Goal: Information Seeking & Learning: Learn about a topic

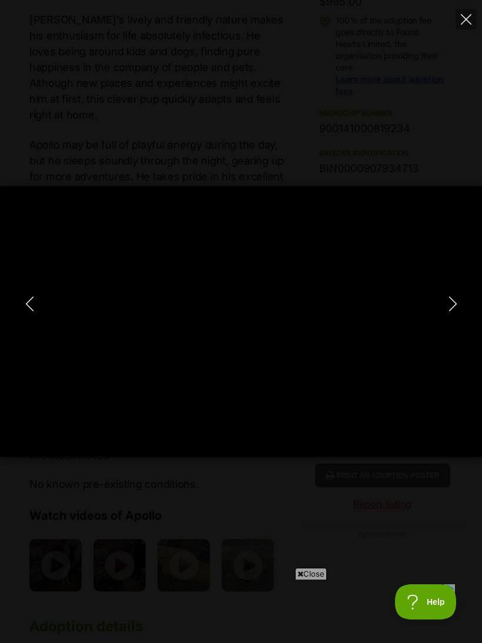
type input "100"
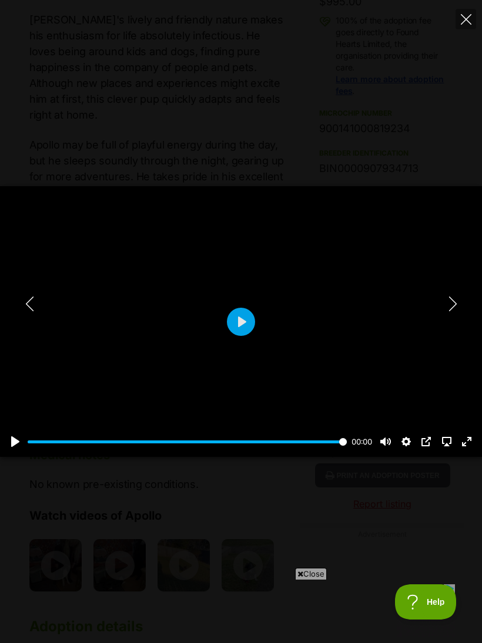
click at [445, 310] on icon "Next" at bounding box center [452, 304] width 15 height 15
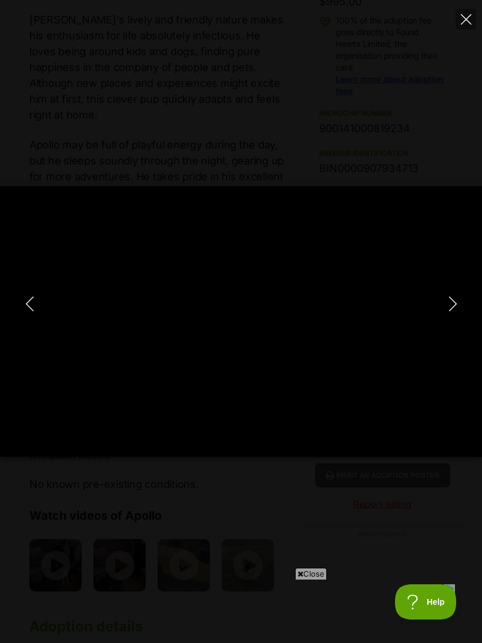
click at [471, 16] on icon "Close" at bounding box center [466, 19] width 11 height 11
type input "88.79"
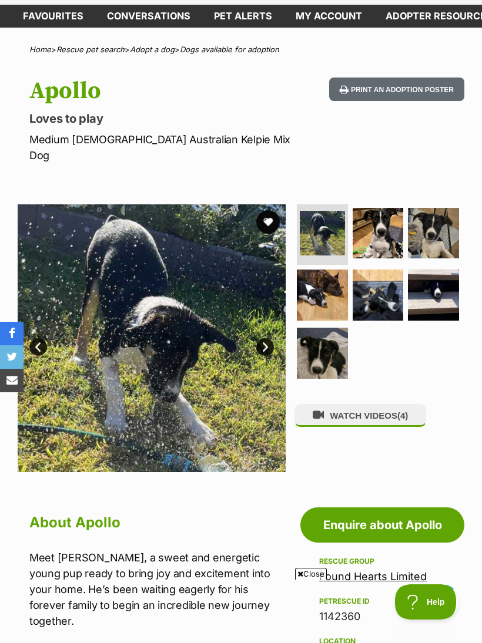
scroll to position [55, 0]
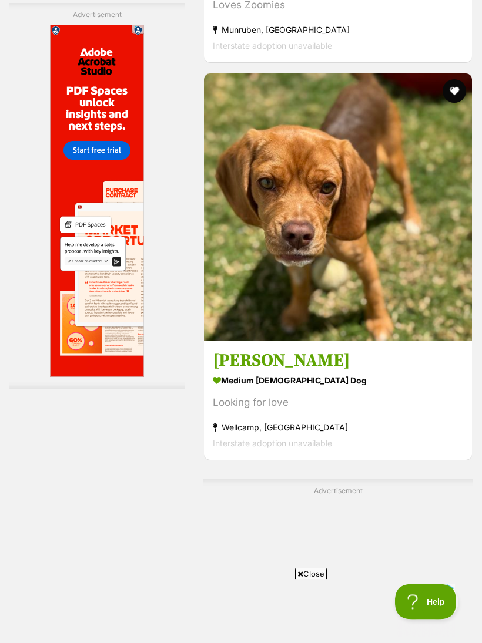
scroll to position [2478, 0]
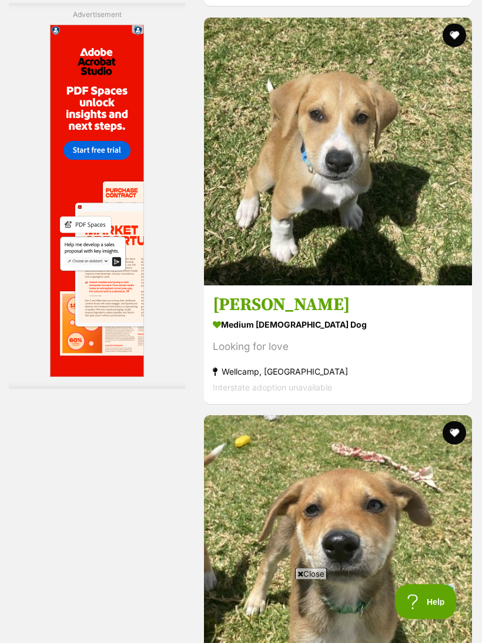
scroll to position [3551, 0]
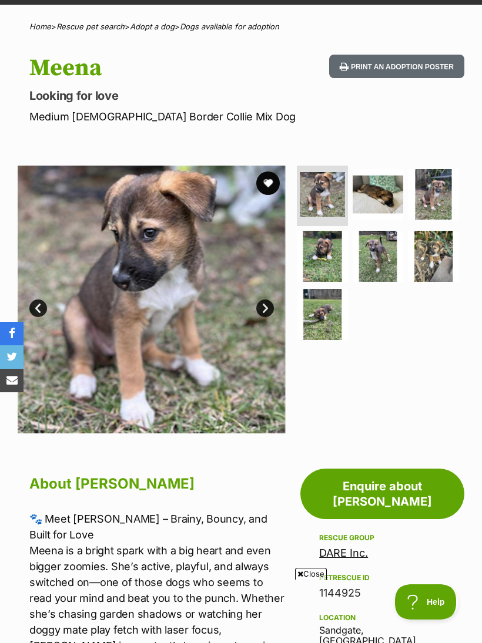
scroll to position [53, 0]
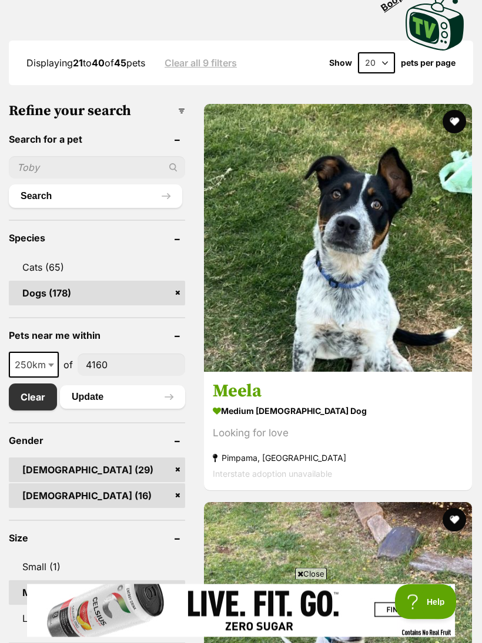
scroll to position [458, 0]
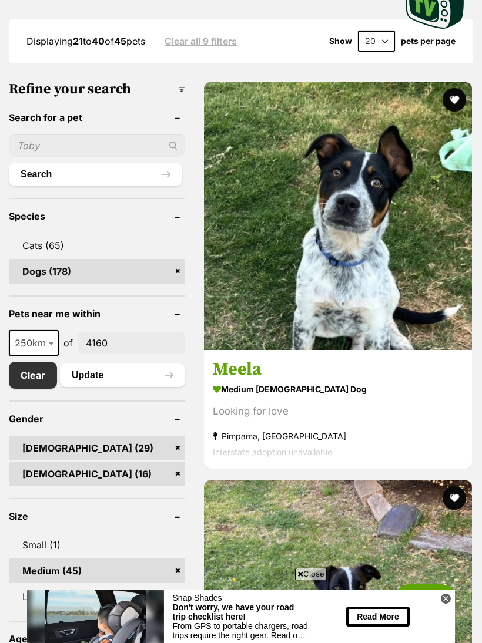
scroll to position [0, 0]
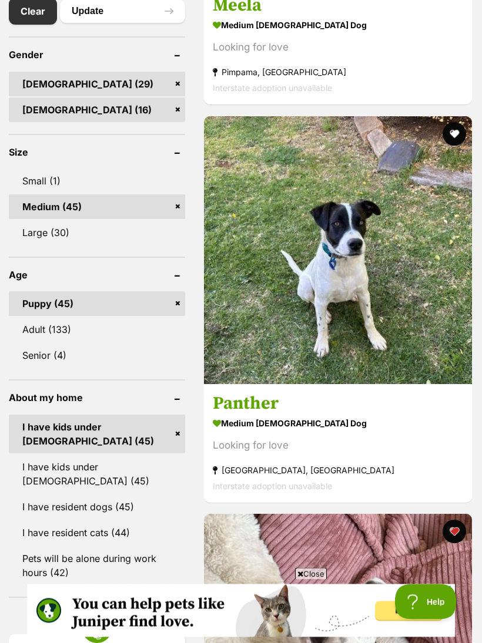
scroll to position [844, 0]
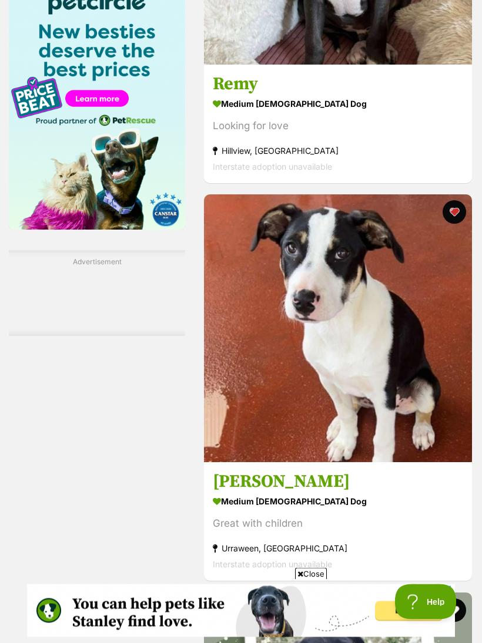
scroll to position [1561, 0]
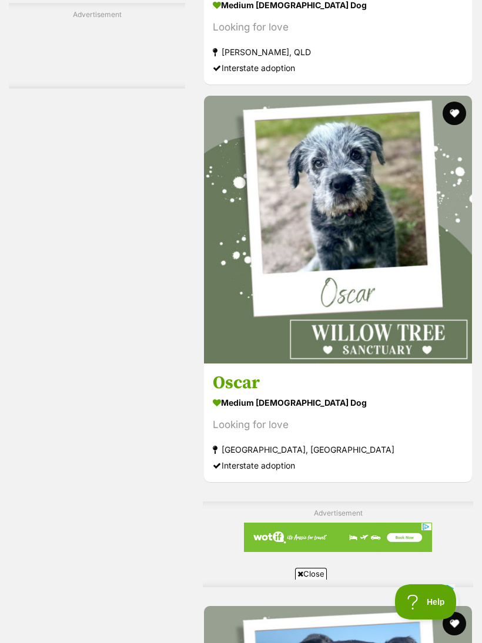
scroll to position [0, 0]
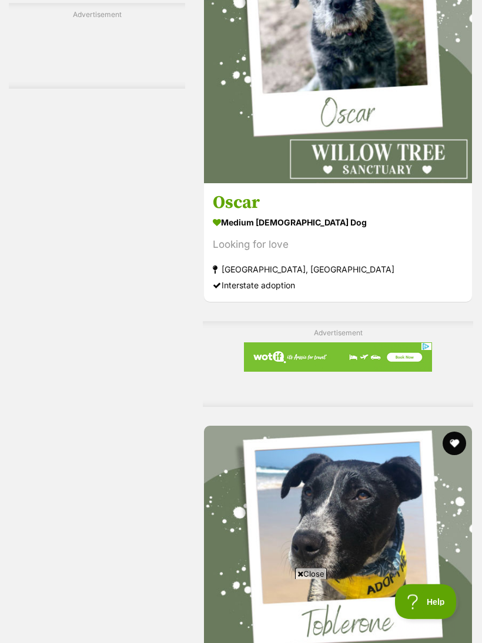
scroll to position [2637, 0]
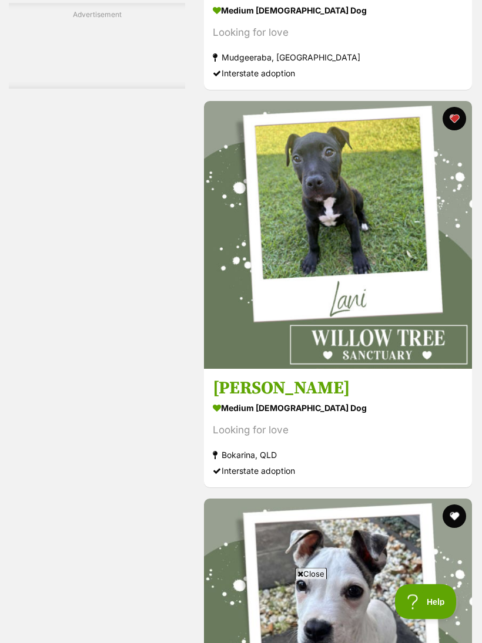
scroll to position [3359, 0]
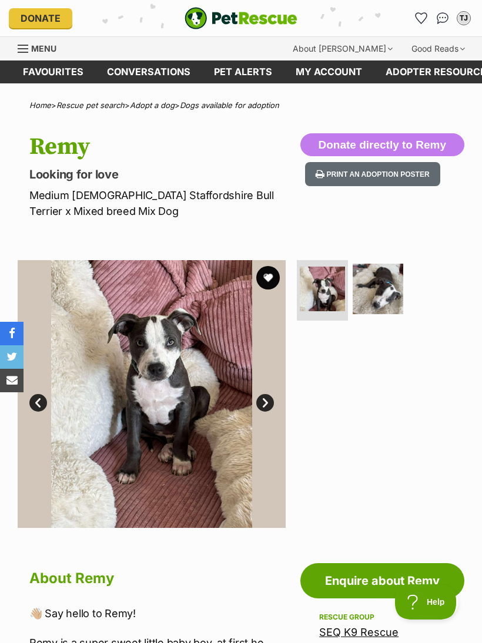
click at [383, 286] on img at bounding box center [377, 289] width 51 height 51
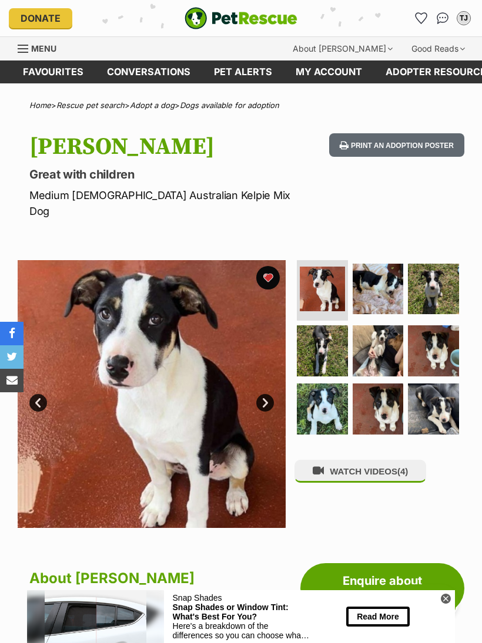
click at [377, 392] on img at bounding box center [377, 409] width 51 height 51
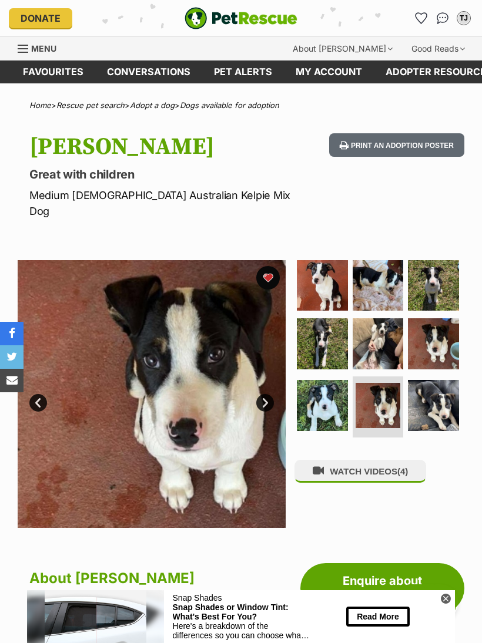
click at [428, 396] on img at bounding box center [433, 405] width 51 height 51
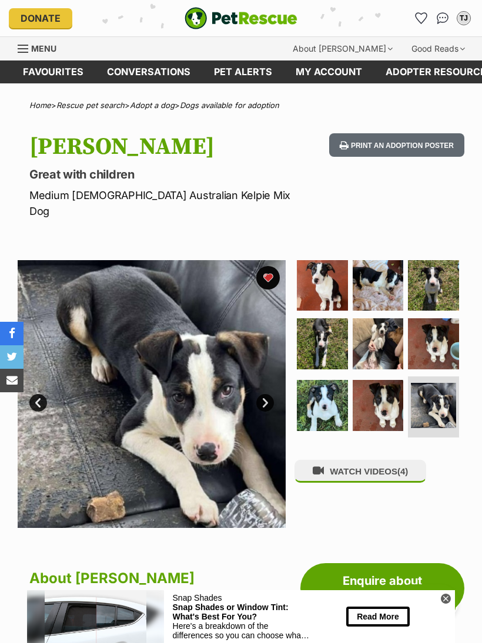
click at [377, 332] on img at bounding box center [377, 343] width 51 height 51
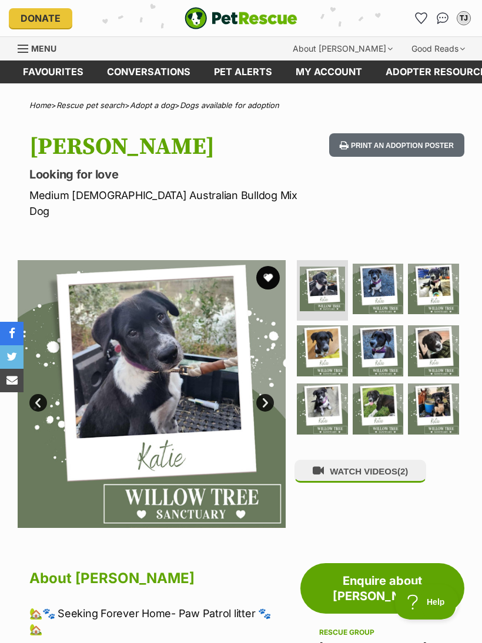
click at [378, 387] on img at bounding box center [377, 409] width 51 height 51
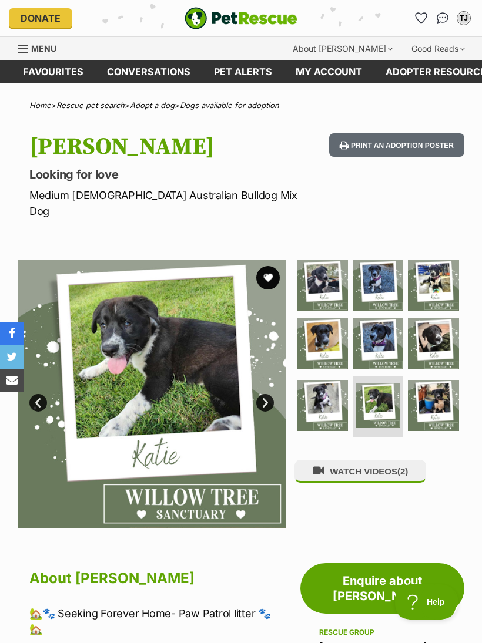
click at [435, 385] on img at bounding box center [433, 405] width 51 height 51
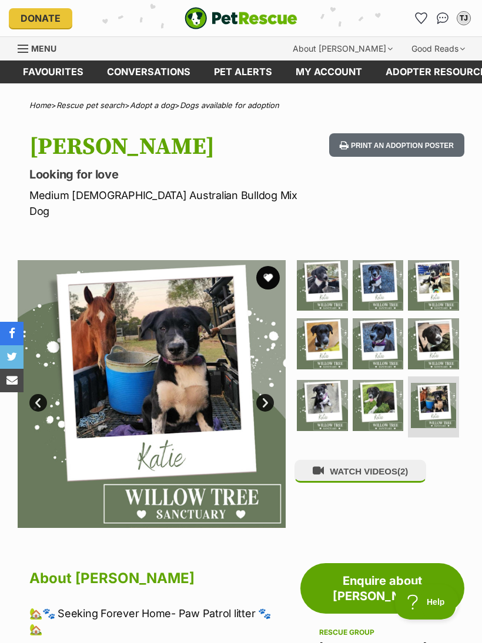
click at [428, 325] on img at bounding box center [433, 343] width 51 height 51
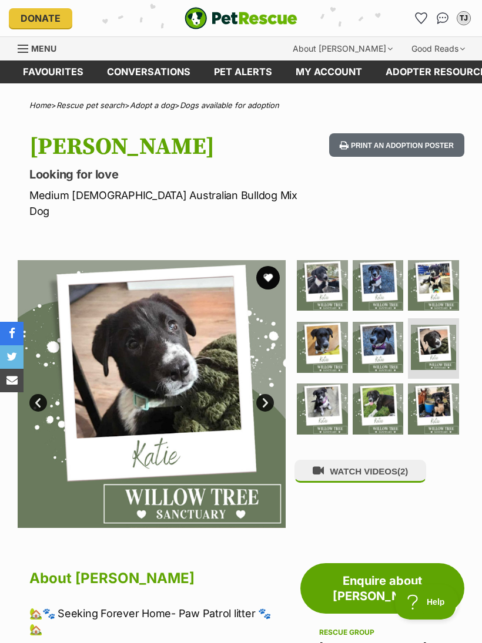
click at [434, 268] on img at bounding box center [433, 285] width 51 height 51
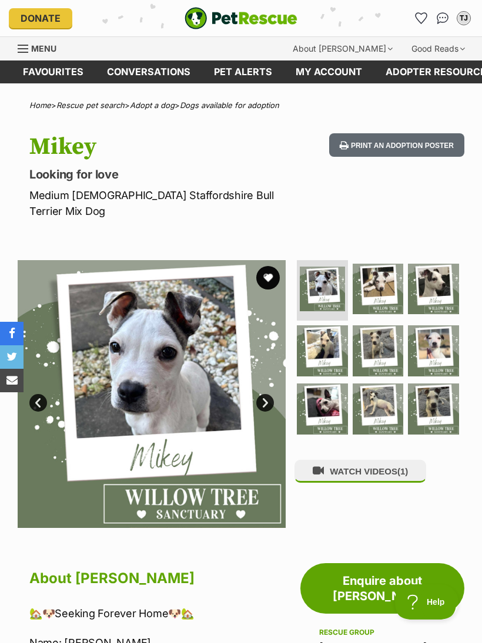
click at [383, 269] on img at bounding box center [377, 289] width 51 height 51
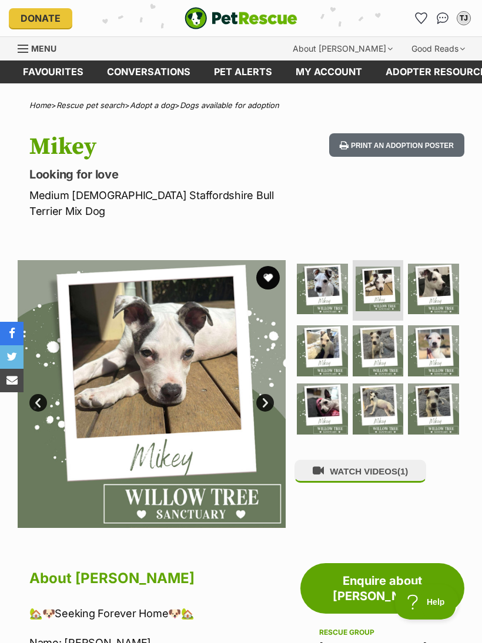
click at [435, 273] on img at bounding box center [433, 289] width 51 height 51
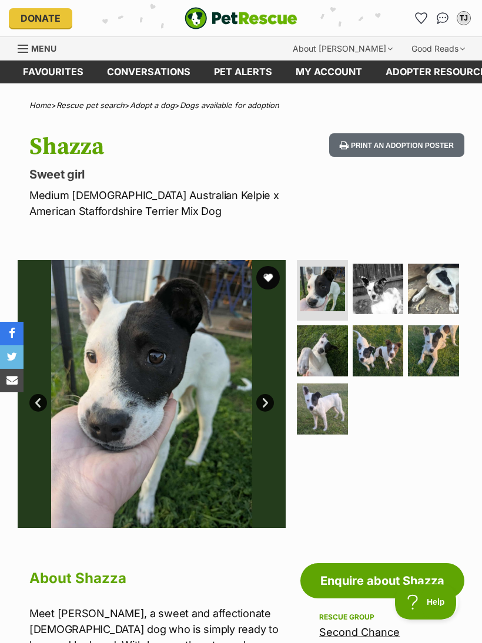
click at [380, 348] on img at bounding box center [377, 350] width 51 height 51
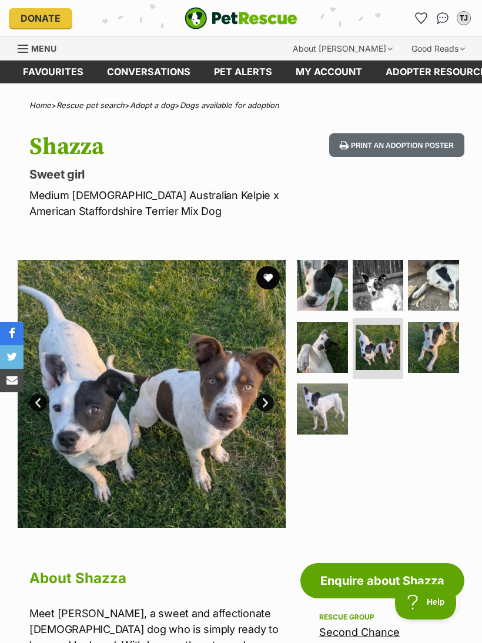
click at [438, 368] on img at bounding box center [433, 347] width 51 height 51
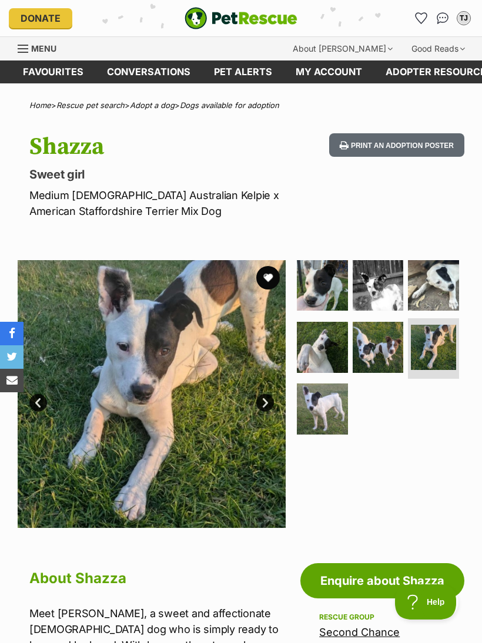
click at [321, 405] on img at bounding box center [322, 409] width 51 height 51
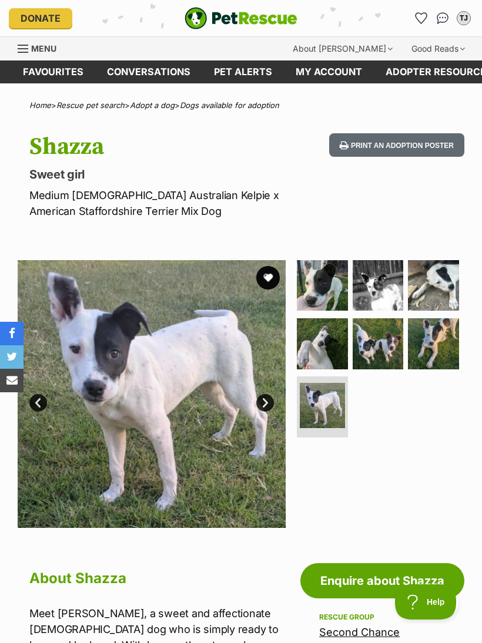
click at [323, 349] on img at bounding box center [322, 343] width 51 height 51
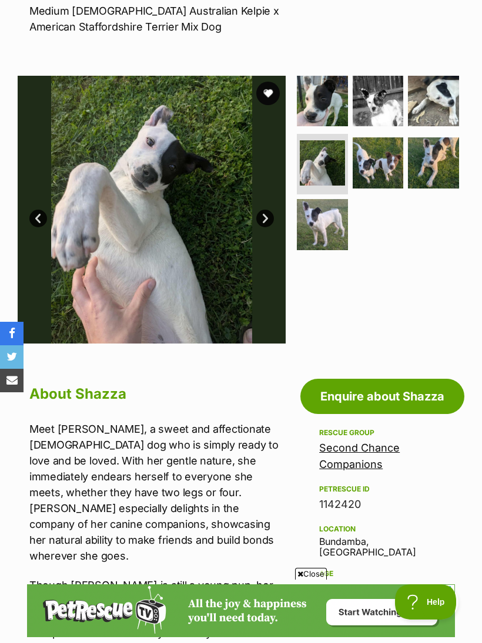
scroll to position [183, 0]
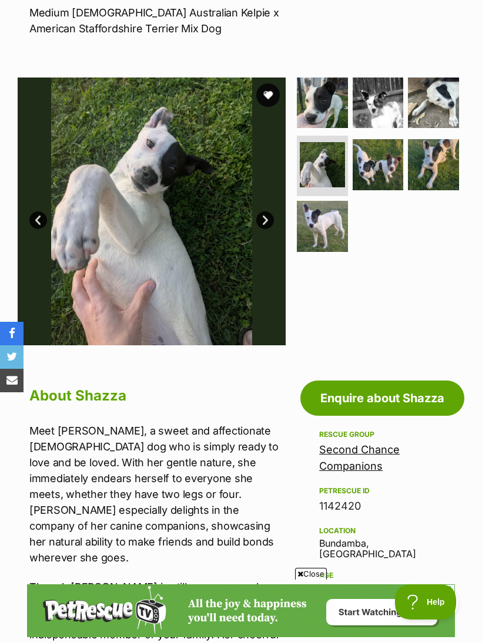
click at [266, 220] on link "Next" at bounding box center [265, 220] width 18 height 18
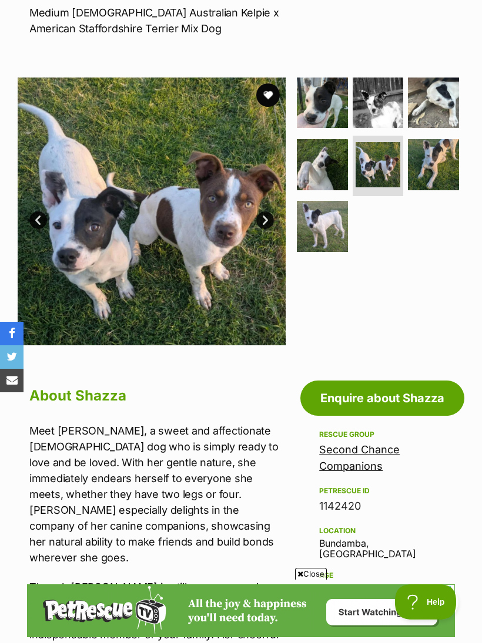
click at [416, 293] on div at bounding box center [379, 212] width 170 height 268
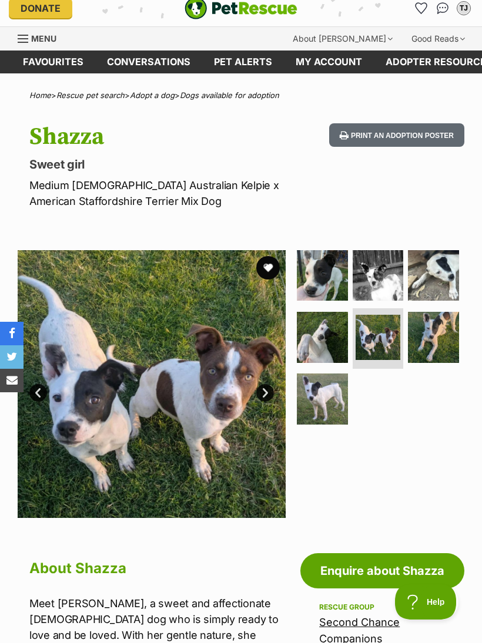
scroll to position [0, 0]
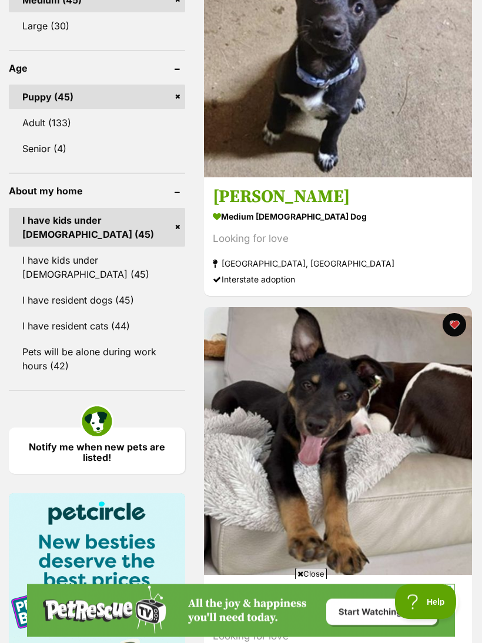
scroll to position [1050, 0]
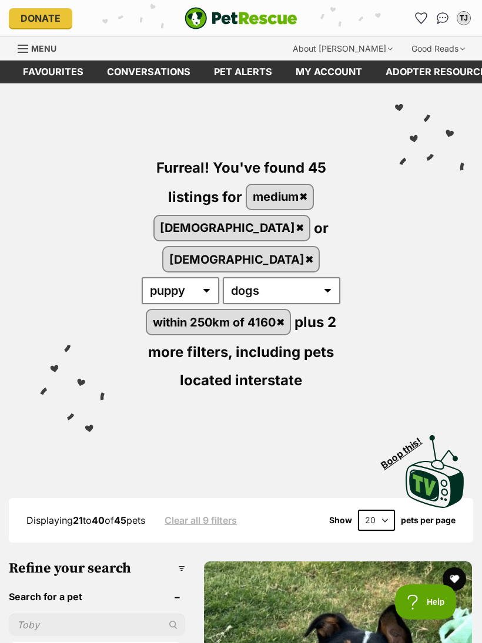
click at [69, 75] on link "Favourites" at bounding box center [53, 72] width 84 height 23
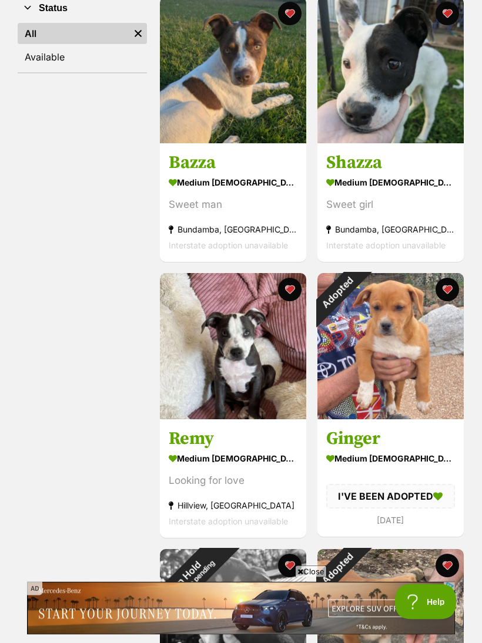
scroll to position [243, 0]
click at [221, 466] on section "medium [DEMOGRAPHIC_DATA] Dog Looking for love [GEOGRAPHIC_DATA], [GEOGRAPHIC_D…" at bounding box center [233, 489] width 129 height 79
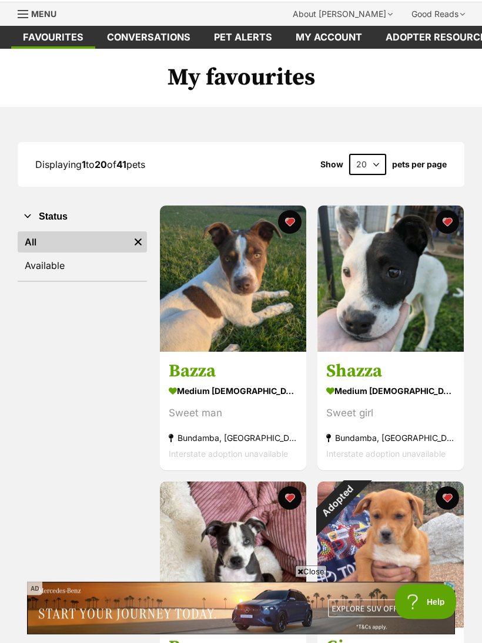
scroll to position [0, 0]
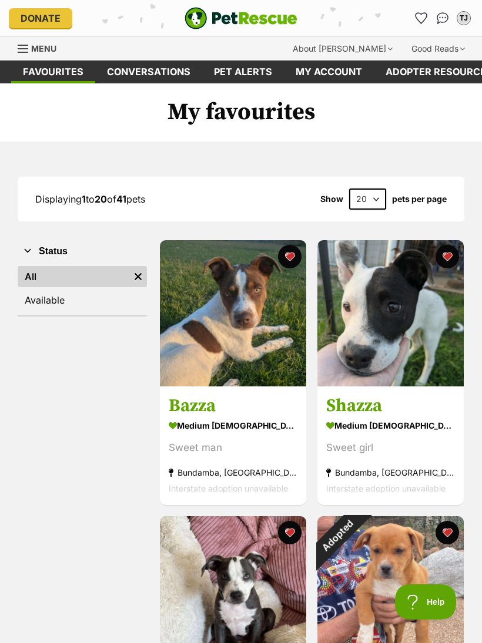
click at [459, 24] on button "TJ" at bounding box center [463, 18] width 19 height 19
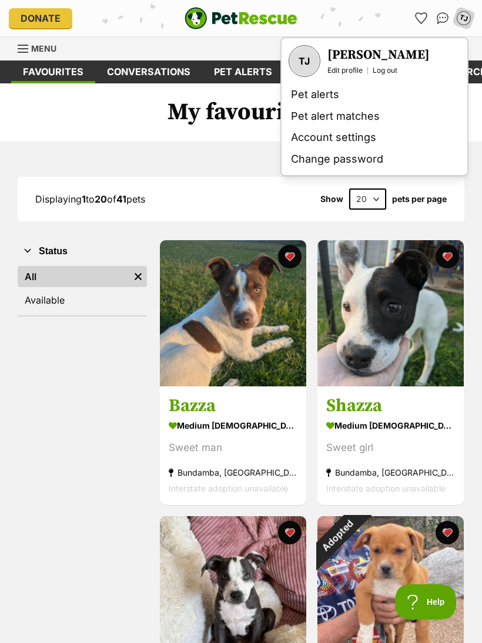
click at [397, 72] on link "Log out" at bounding box center [384, 70] width 25 height 9
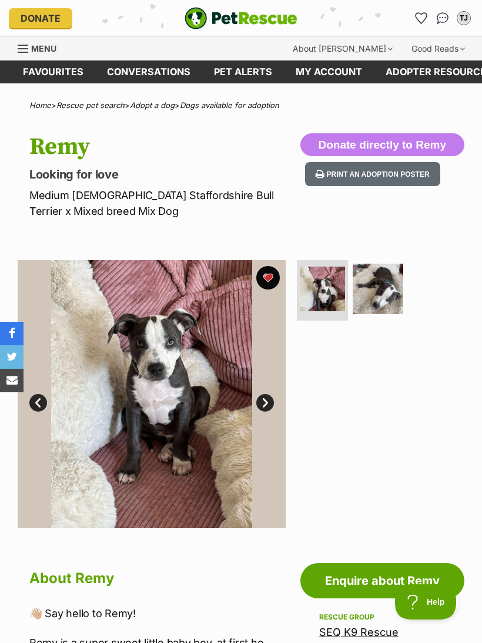
click at [382, 295] on img at bounding box center [377, 289] width 51 height 51
